Goal: Find specific page/section: Find specific page/section

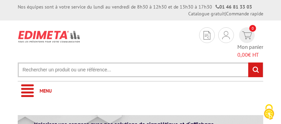
click at [70, 62] on input "text" at bounding box center [141, 69] width 246 height 15
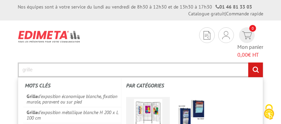
type input "grille"
click at [139, 99] on img at bounding box center [148, 113] width 28 height 28
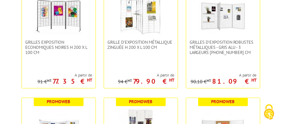
scroll to position [182, 0]
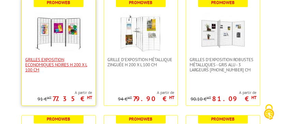
click at [78, 57] on span "Grilles Exposition Economiques Noires H 200 x L 100 cm" at bounding box center [58, 64] width 67 height 15
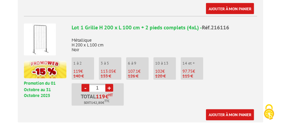
scroll to position [618, 0]
